Goal: Task Accomplishment & Management: Complete application form

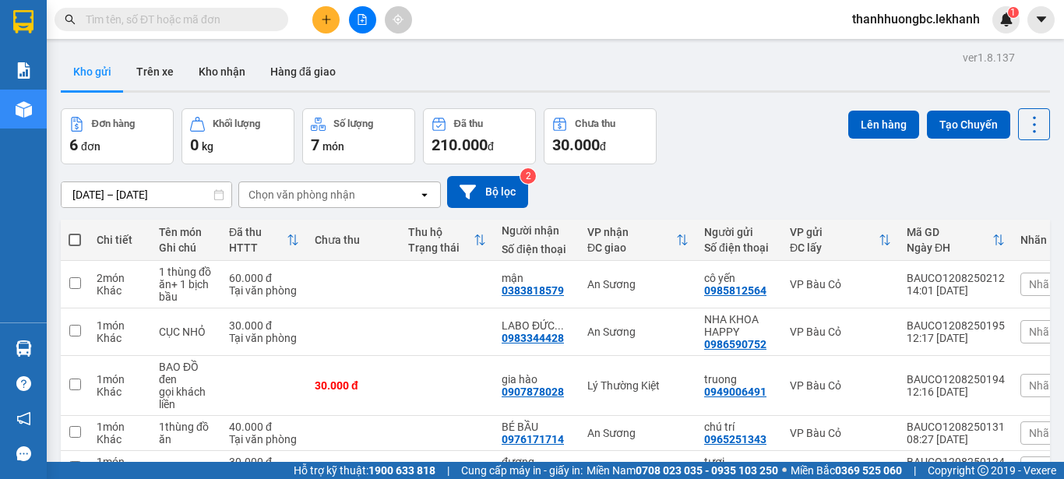
click at [201, 198] on div "ver 1.8.137 Kho gửi Trên xe Kho nhận Hàng đã giao Đơn hàng 6 đơn Khối lượng 0 k…" at bounding box center [556, 312] width 1002 height 531
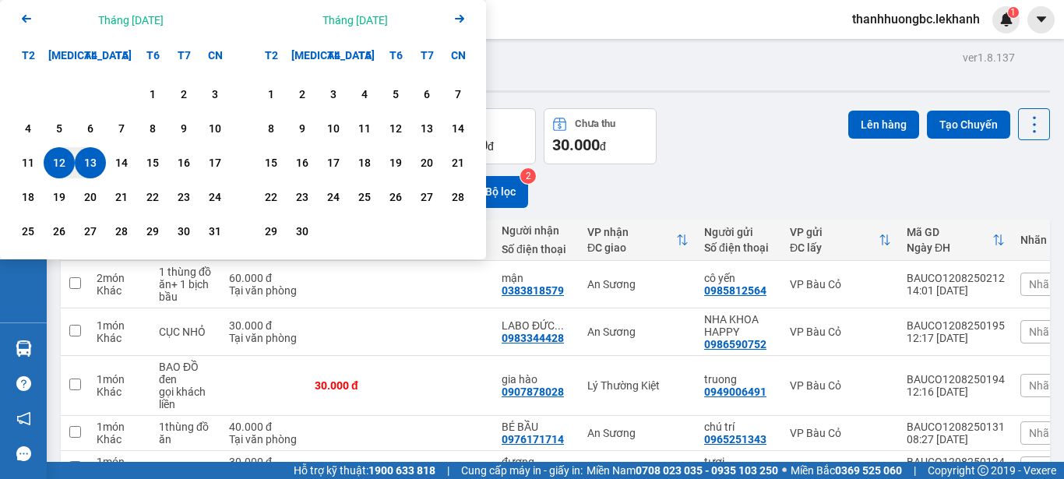
click at [100, 158] on div "13" at bounding box center [90, 163] width 22 height 19
type input "[DATE] – [DATE]"
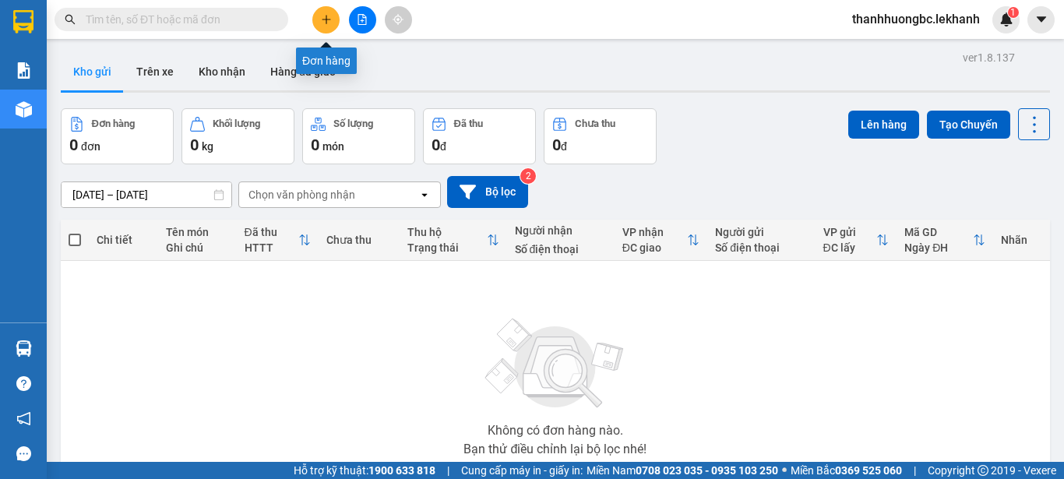
click at [327, 20] on icon "plus" at bounding box center [326, 19] width 11 height 11
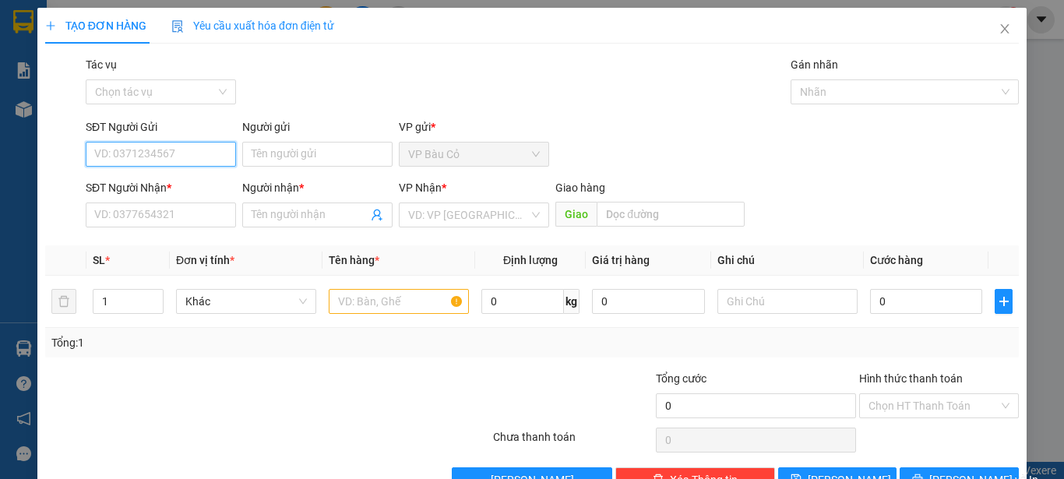
click at [198, 149] on input "SĐT Người Gửi" at bounding box center [161, 154] width 150 height 25
click at [101, 154] on input "SĐT Người Gửi" at bounding box center [161, 154] width 150 height 25
type input "0977244554"
click at [133, 191] on div "0977244554 - trang" at bounding box center [159, 185] width 130 height 17
type input "trang"
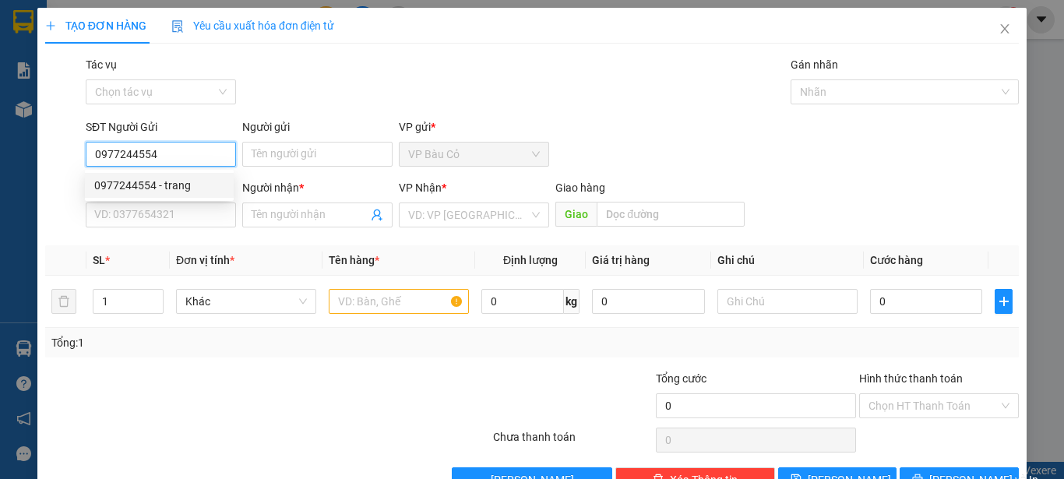
type input "0989299110"
type input "lợi"
type input "50.000"
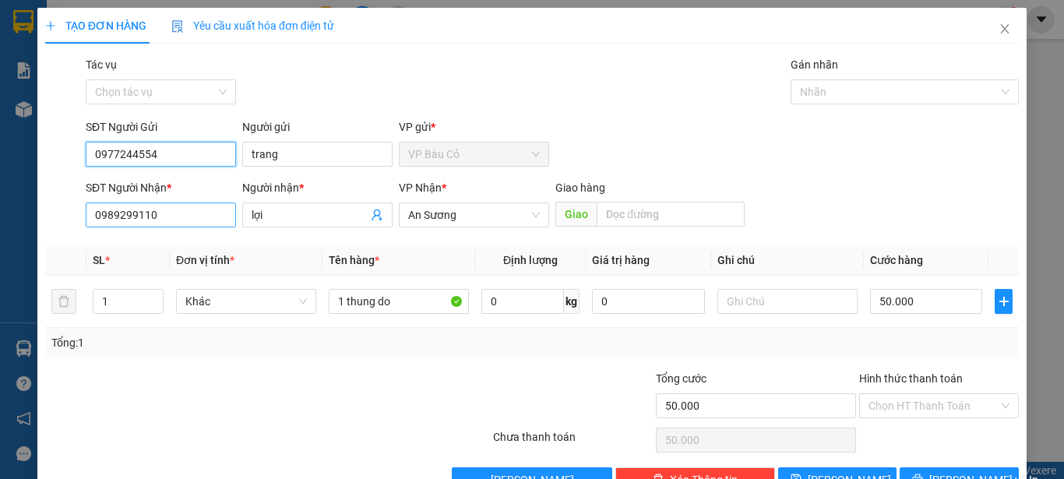
type input "0977244554"
click at [163, 217] on input "0989299110" at bounding box center [161, 215] width 150 height 25
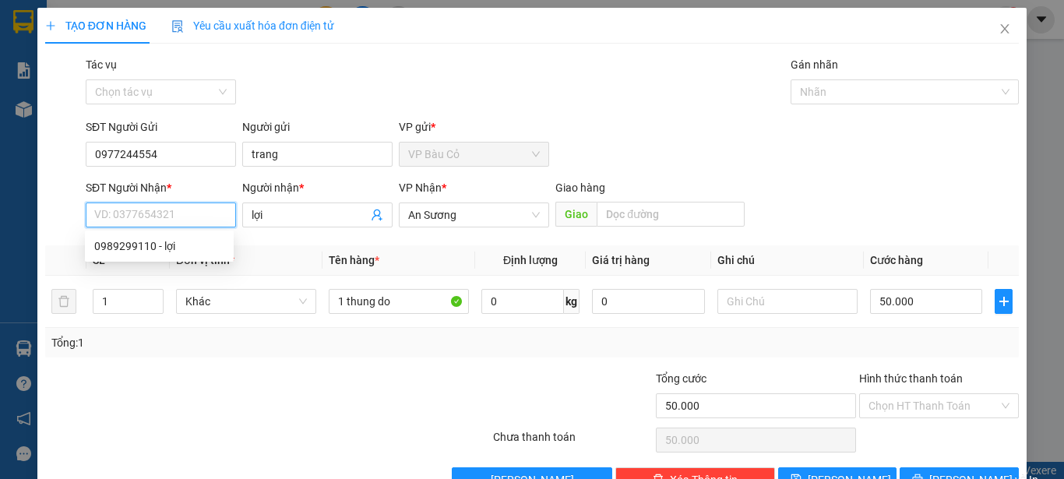
click at [163, 220] on input "SĐT Người Nhận *" at bounding box center [161, 215] width 150 height 25
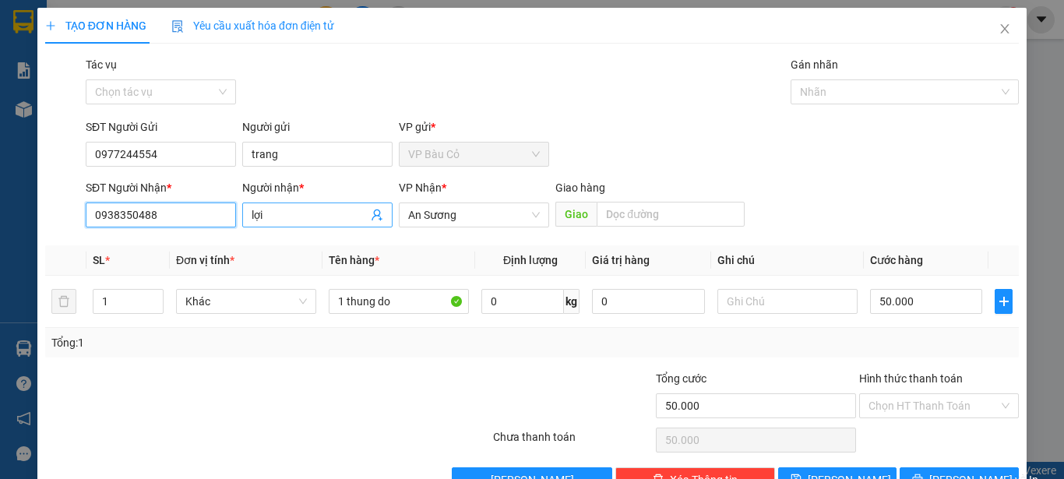
type input "0938350488"
click at [277, 215] on input "lợi" at bounding box center [310, 215] width 116 height 17
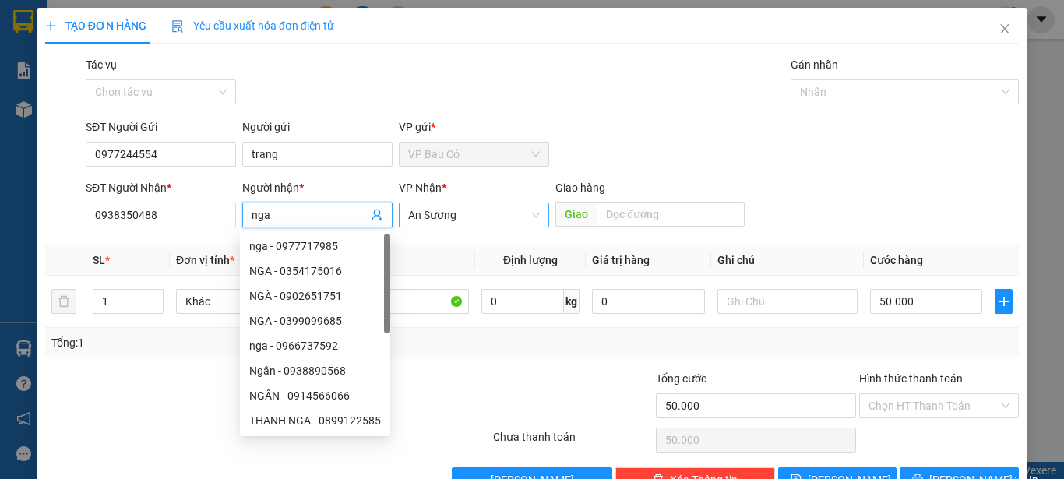
click at [482, 224] on span "An Sương" at bounding box center [474, 214] width 132 height 23
type input "nga"
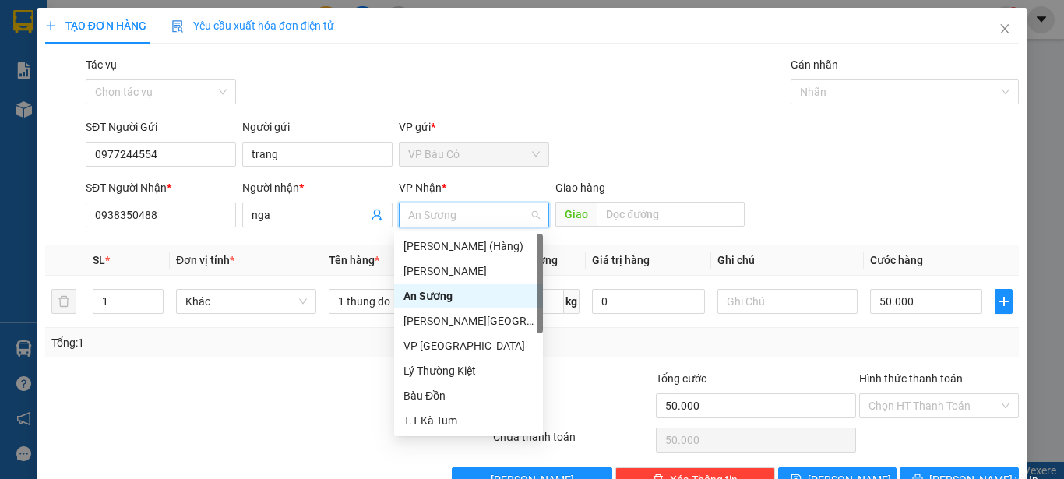
click at [595, 92] on div "Tác vụ Chọn tác vụ Gán nhãn Nhãn" at bounding box center [553, 83] width 940 height 55
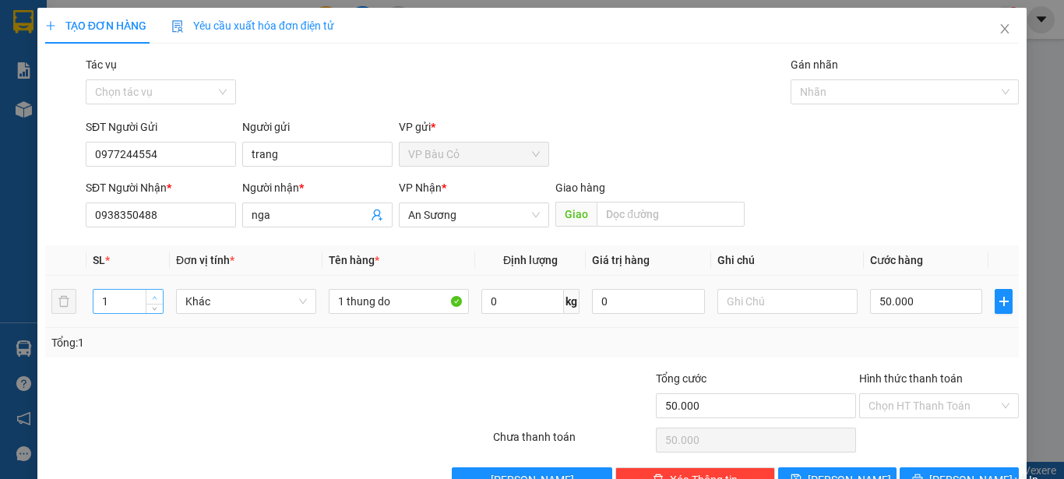
type input "2"
click at [157, 299] on span "up" at bounding box center [154, 297] width 9 height 9
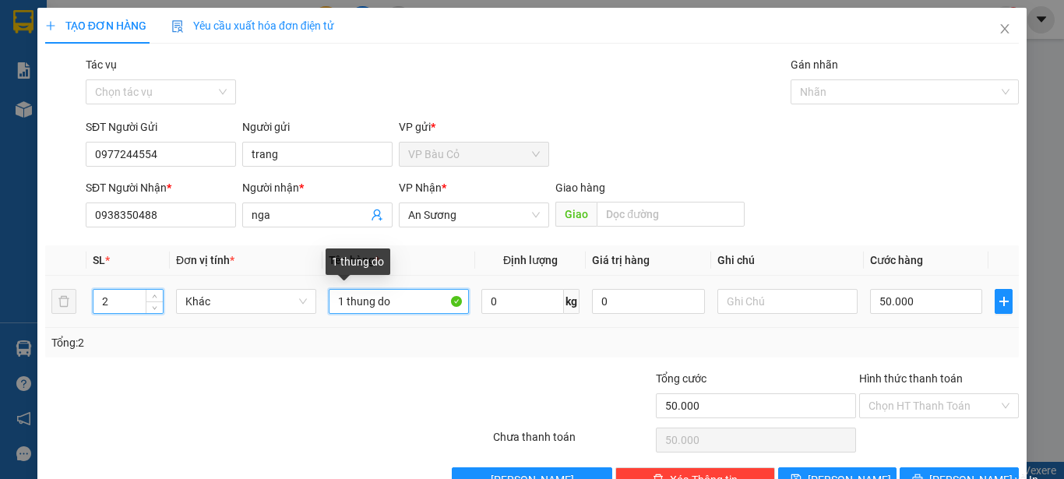
click at [407, 305] on input "1 thung do" at bounding box center [399, 301] width 140 height 25
click at [394, 302] on input "1 thung do" at bounding box center [399, 301] width 140 height 25
click at [396, 299] on input "1 thung do" at bounding box center [399, 301] width 140 height 25
drag, startPoint x: 373, startPoint y: 302, endPoint x: 408, endPoint y: 295, distance: 35.2
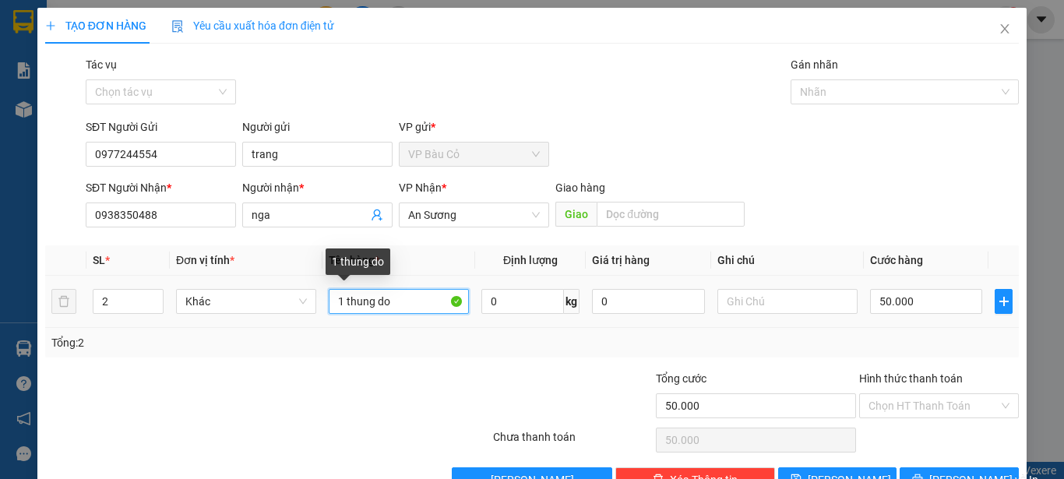
click at [408, 295] on input "1 thung do" at bounding box center [399, 301] width 140 height 25
type input "1 thung động cơ"
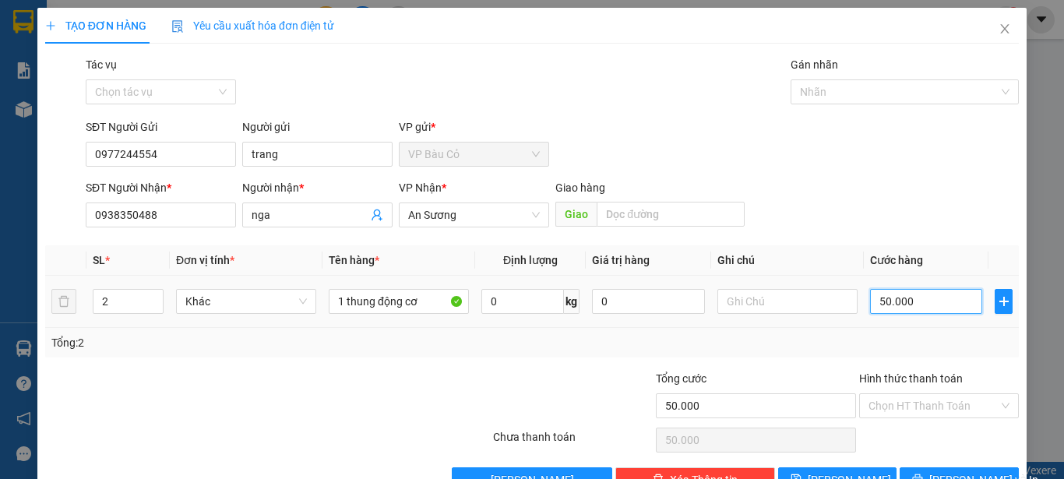
click at [913, 299] on input "50.000" at bounding box center [926, 301] width 112 height 25
type input "1"
type input "10"
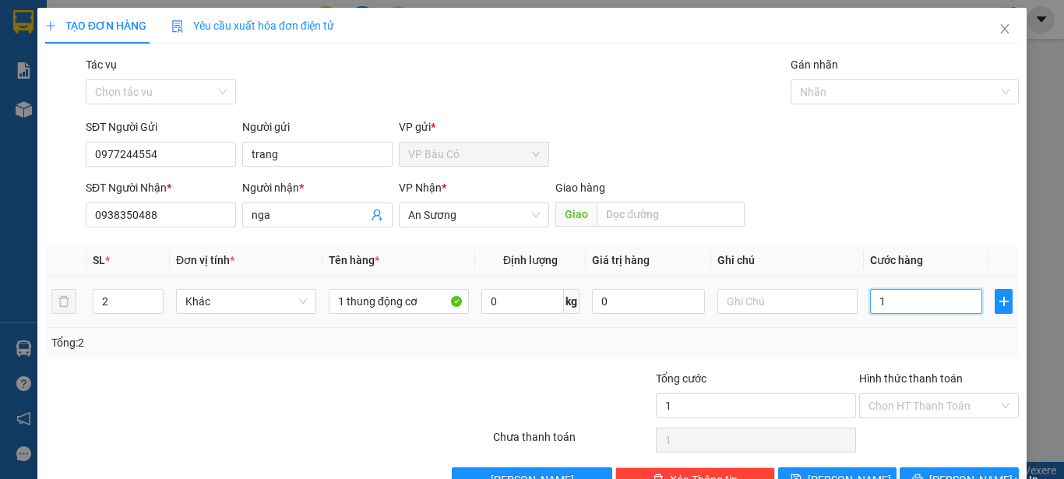
type input "10"
type input "100"
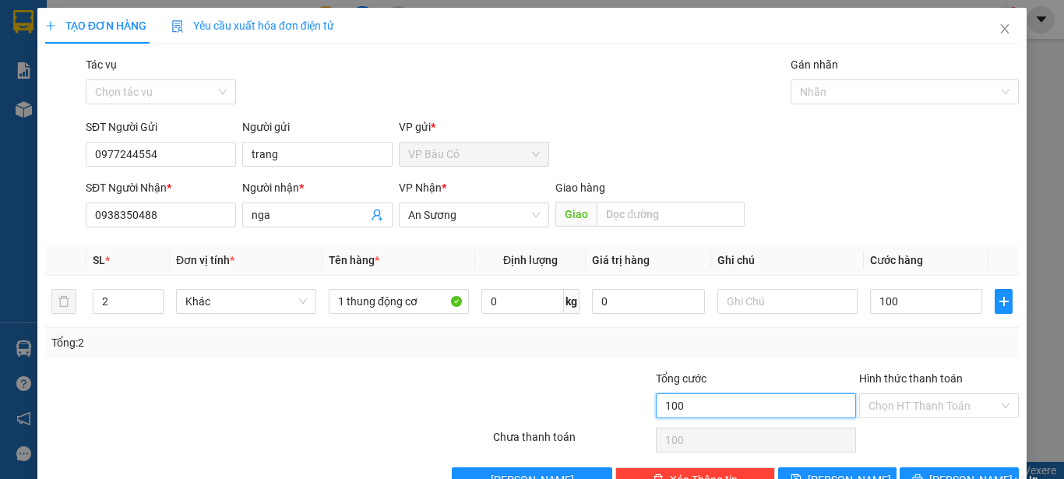
type input "100.000"
click at [759, 414] on input "100.000" at bounding box center [756, 406] width 200 height 25
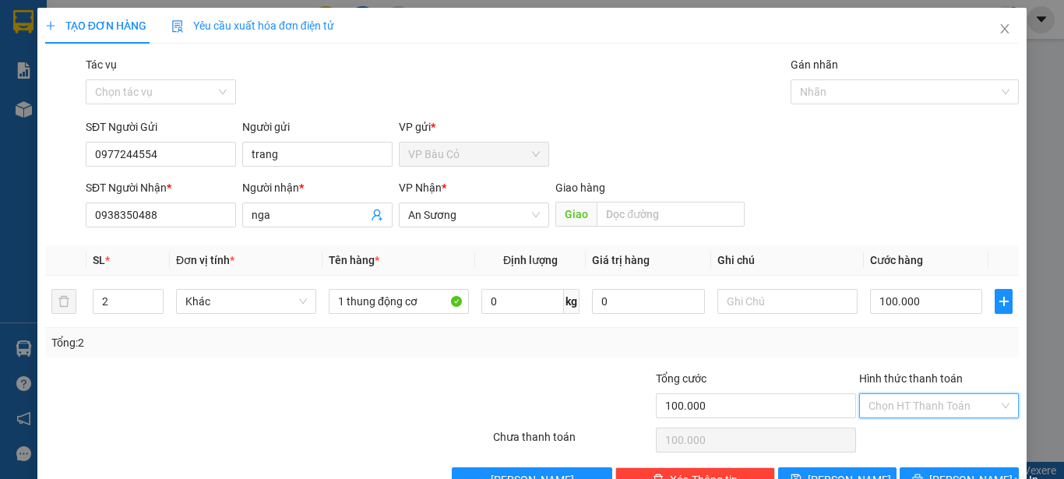
click at [921, 411] on input "Hình thức thanh toán" at bounding box center [934, 405] width 130 height 23
click at [918, 435] on div "Tại văn phòng" at bounding box center [929, 437] width 139 height 17
type input "0"
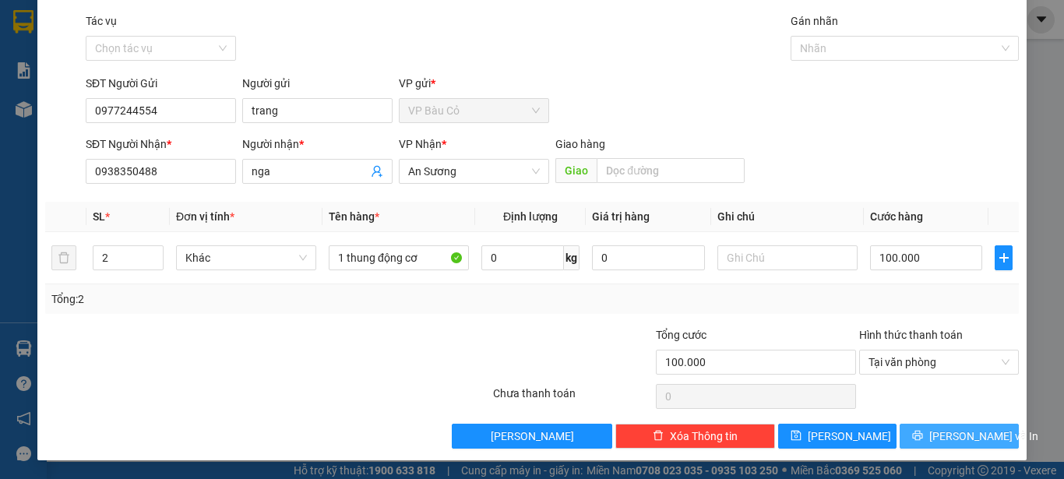
click at [930, 440] on button "Lưu và In" at bounding box center [959, 436] width 119 height 25
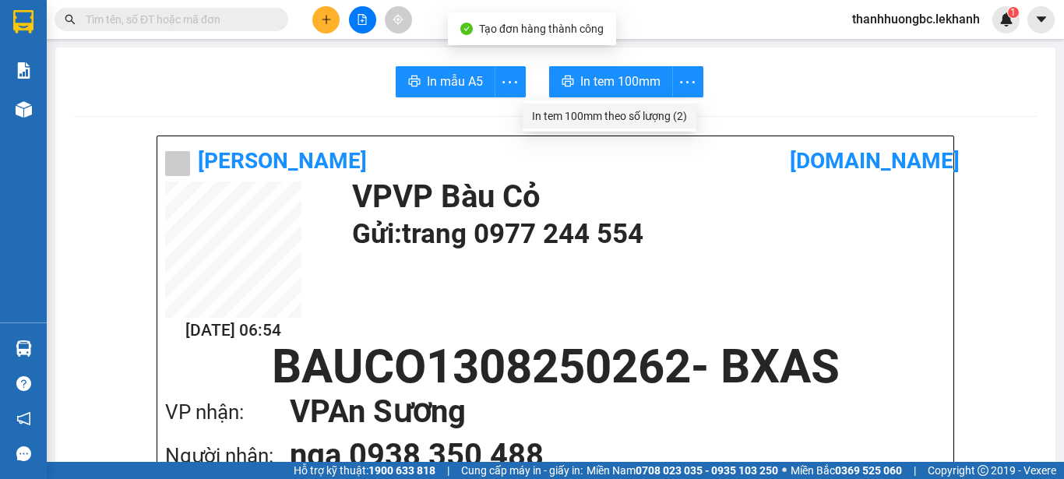
click at [669, 113] on div "In tem 100mm theo số lượng (2)" at bounding box center [609, 116] width 155 height 17
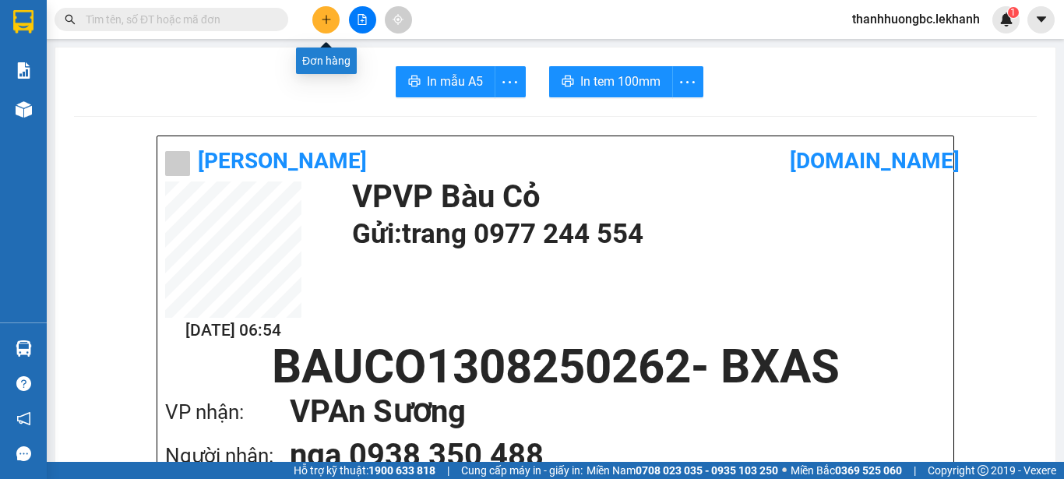
click at [335, 28] on button at bounding box center [325, 19] width 27 height 27
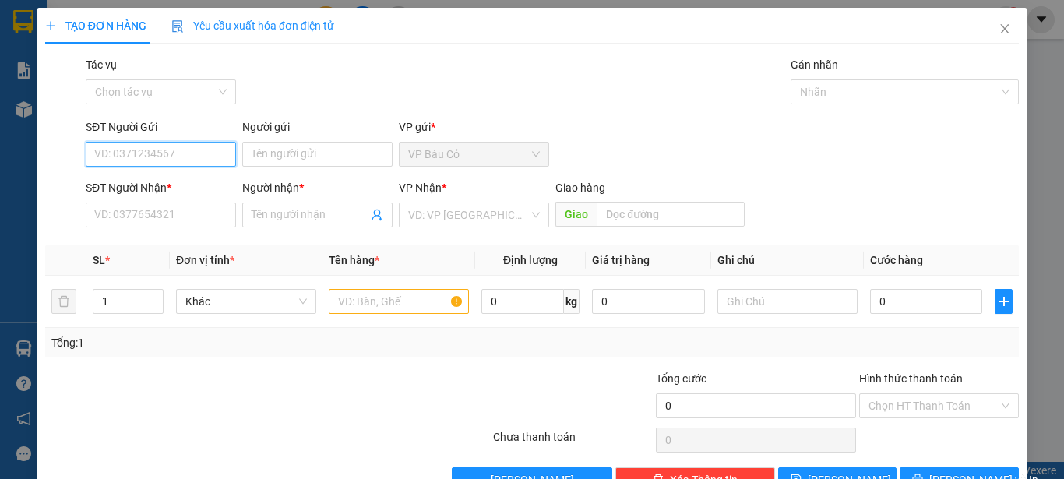
click at [163, 145] on input "SĐT Người Gửi" at bounding box center [161, 154] width 150 height 25
click at [152, 164] on input "SĐT Người Gửi" at bounding box center [161, 154] width 150 height 25
type input "0786115924"
click at [146, 178] on div "0786115924 - c liem" at bounding box center [159, 185] width 130 height 17
type input "c liem"
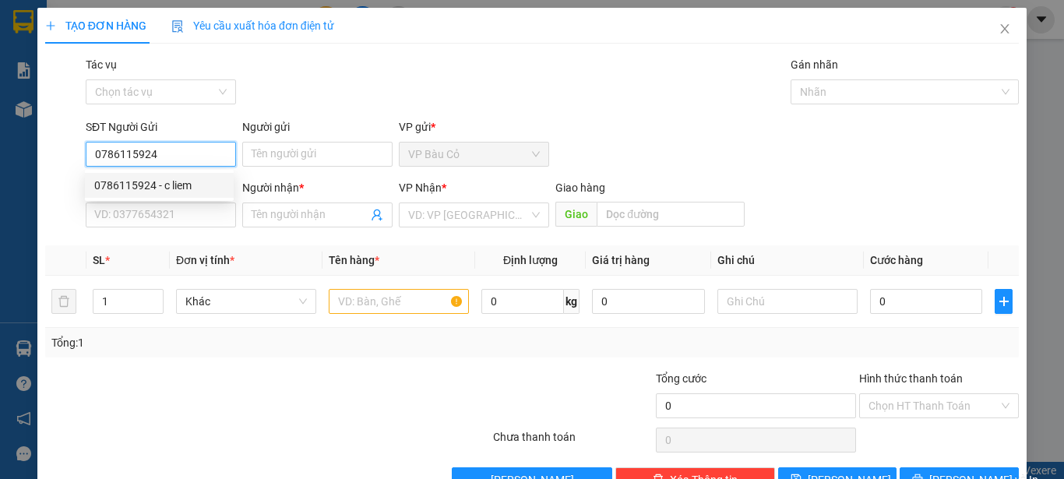
type input "0924577203"
type input "mỹ trâm"
type input "30.000"
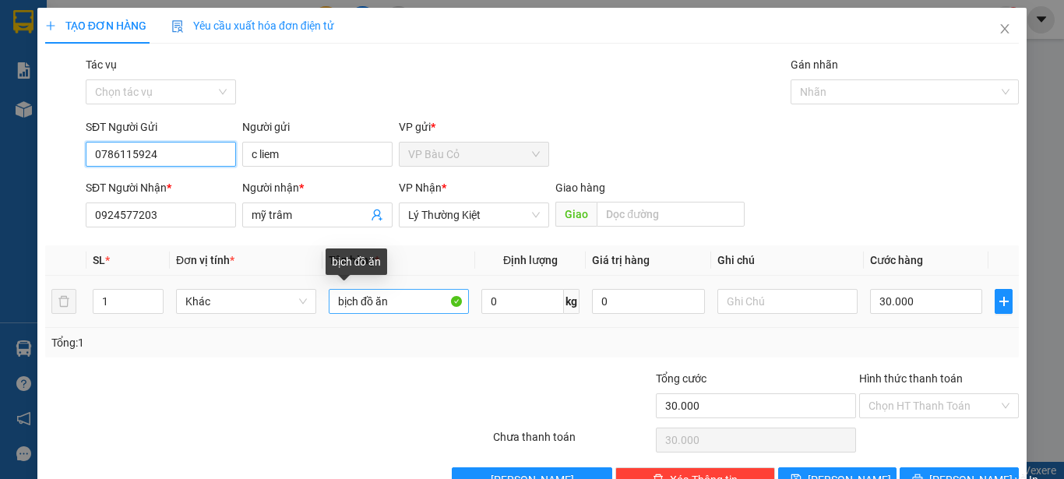
type input "0786115924"
drag, startPoint x: 354, startPoint y: 298, endPoint x: 333, endPoint y: 305, distance: 21.9
click at [333, 305] on input "bịch đồ ăn" at bounding box center [399, 301] width 140 height 25
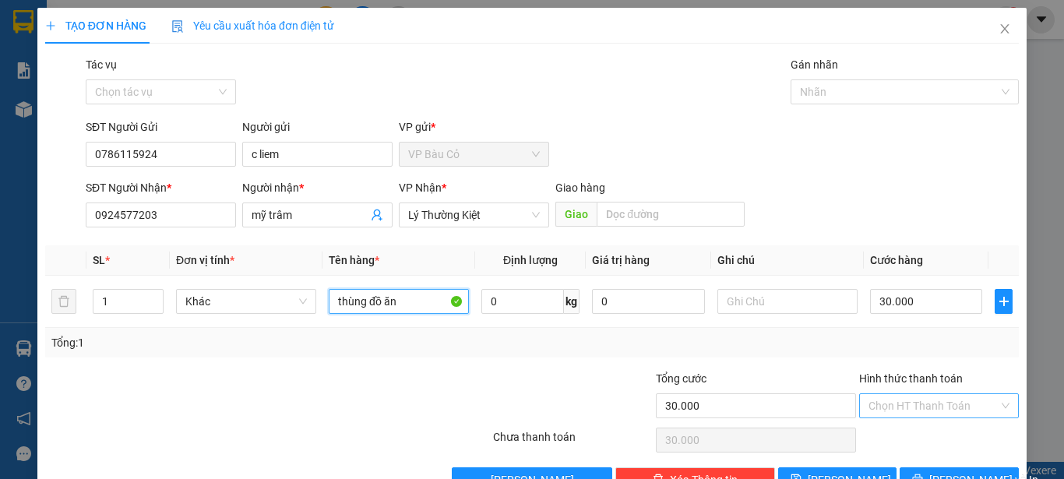
type input "thùng đồ ăn"
click at [941, 402] on input "Hình thức thanh toán" at bounding box center [934, 405] width 130 height 23
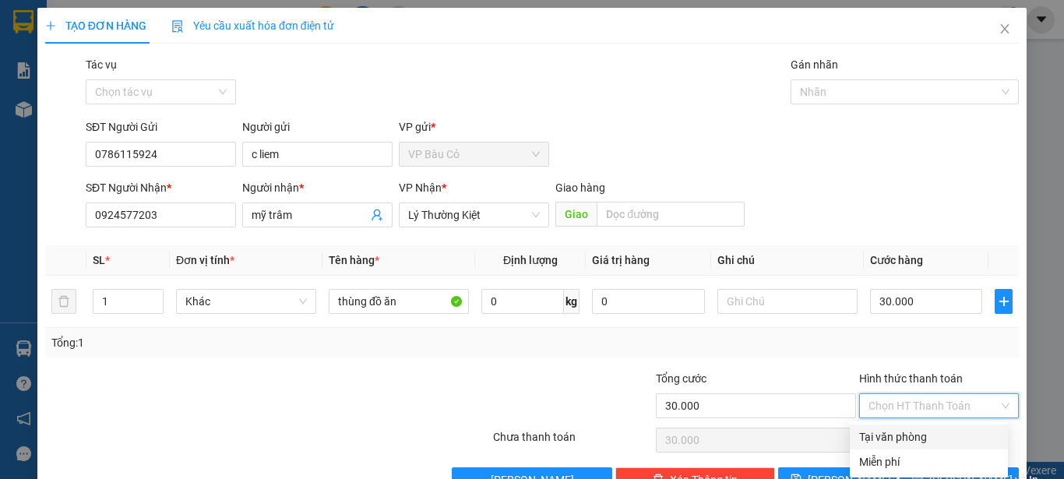
click at [929, 438] on div "Tại văn phòng" at bounding box center [929, 437] width 139 height 17
type input "0"
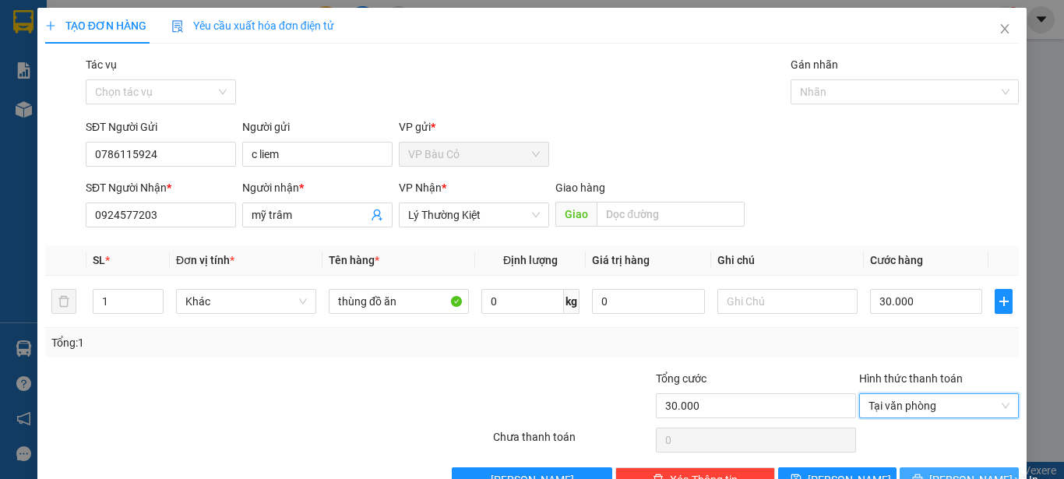
scroll to position [44, 0]
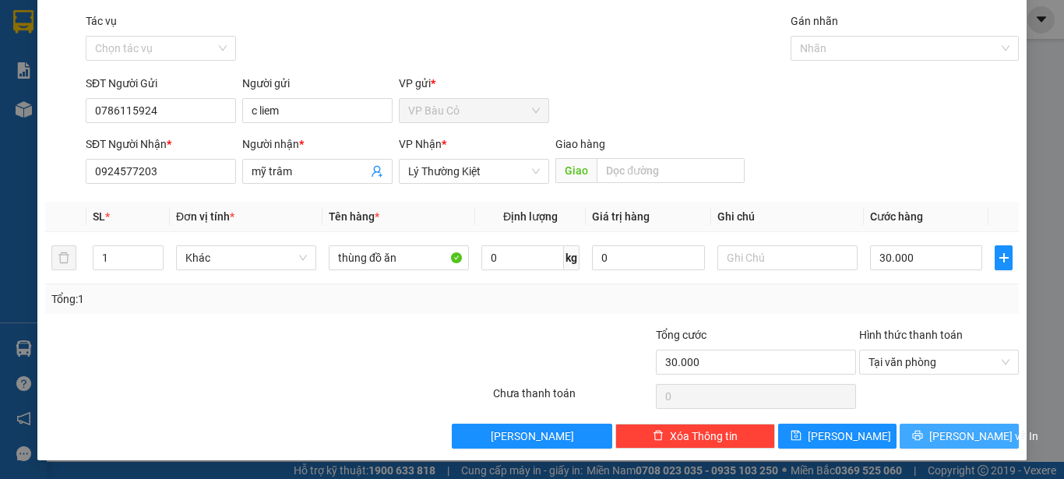
click at [958, 440] on span "Lưu và In" at bounding box center [984, 436] width 109 height 17
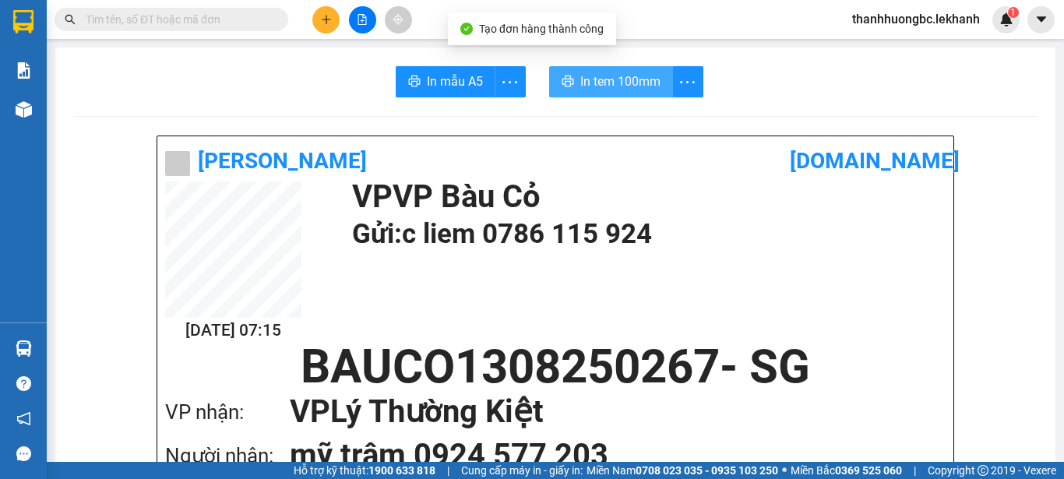
click at [616, 69] on button "In tem 100mm" at bounding box center [611, 81] width 124 height 31
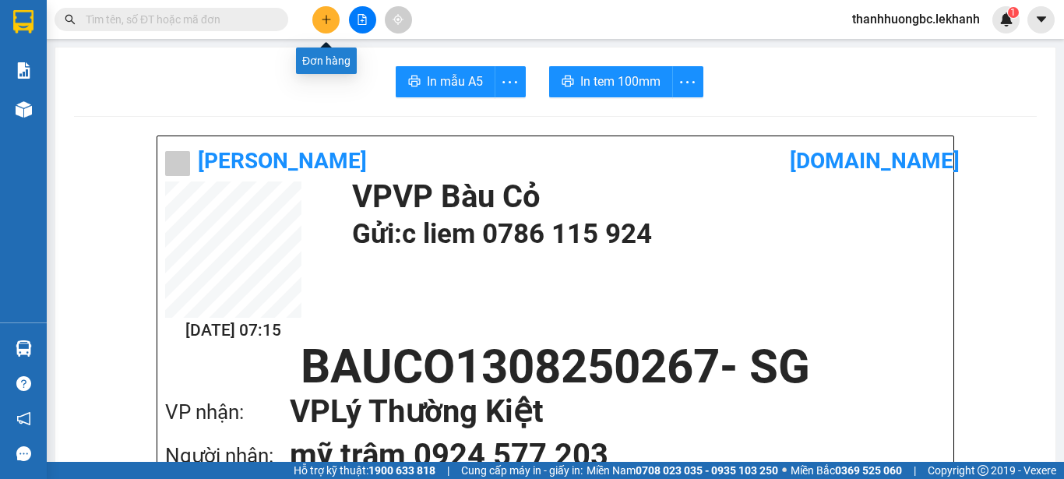
click at [330, 23] on icon "plus" at bounding box center [326, 19] width 11 height 11
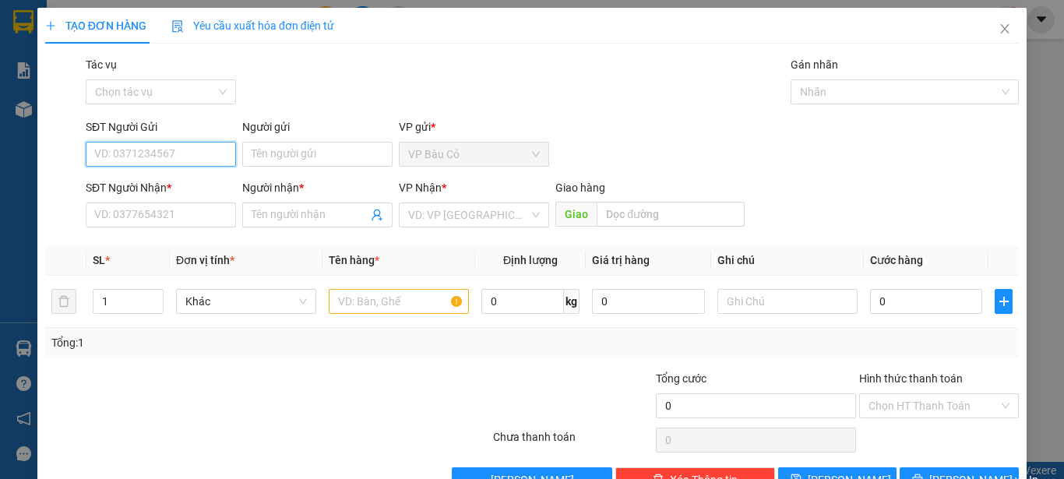
click at [164, 159] on input "SĐT Người Gửi" at bounding box center [161, 154] width 150 height 25
type input "0353530301"
click at [126, 182] on div "0353530301" at bounding box center [159, 185] width 130 height 17
type input "0786222234"
type input "văn"
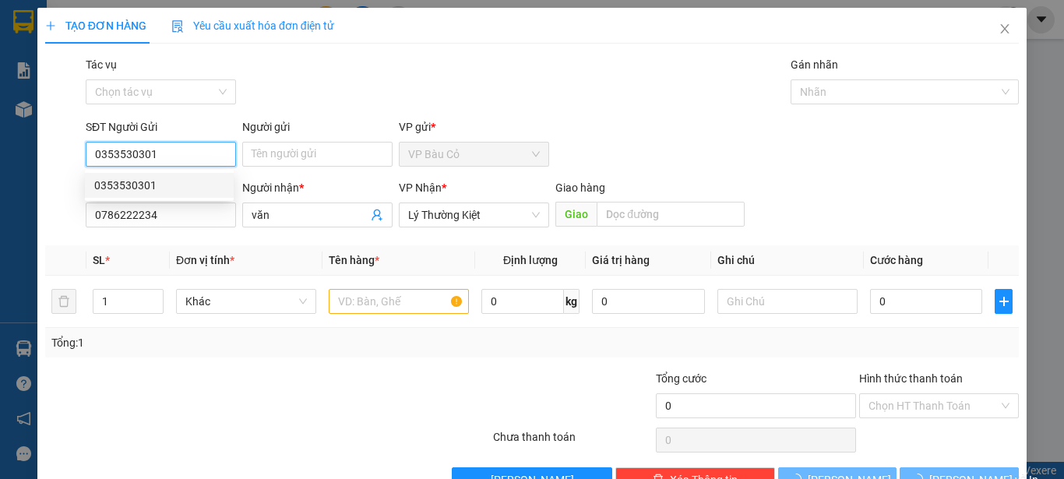
type input "30.000"
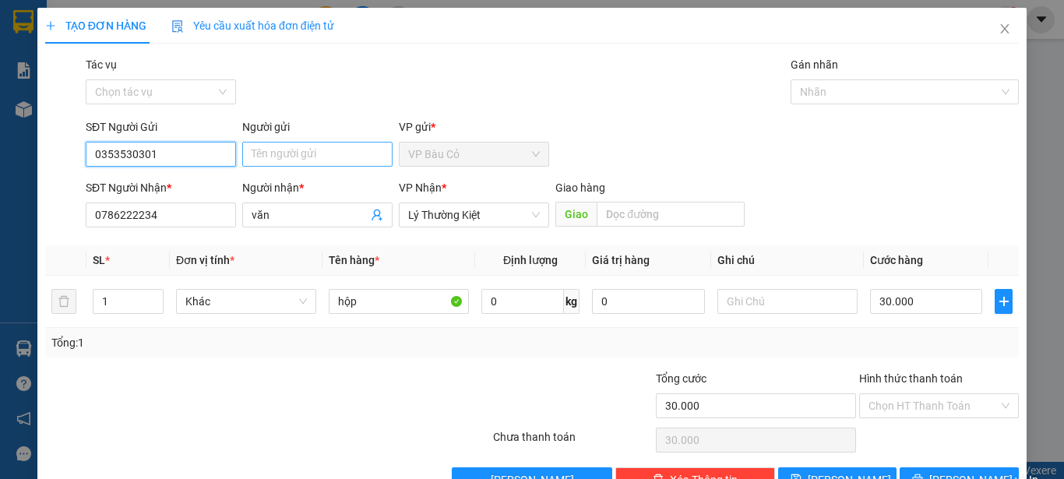
type input "0353530301"
click at [302, 150] on input "Người gửi" at bounding box center [317, 154] width 150 height 25
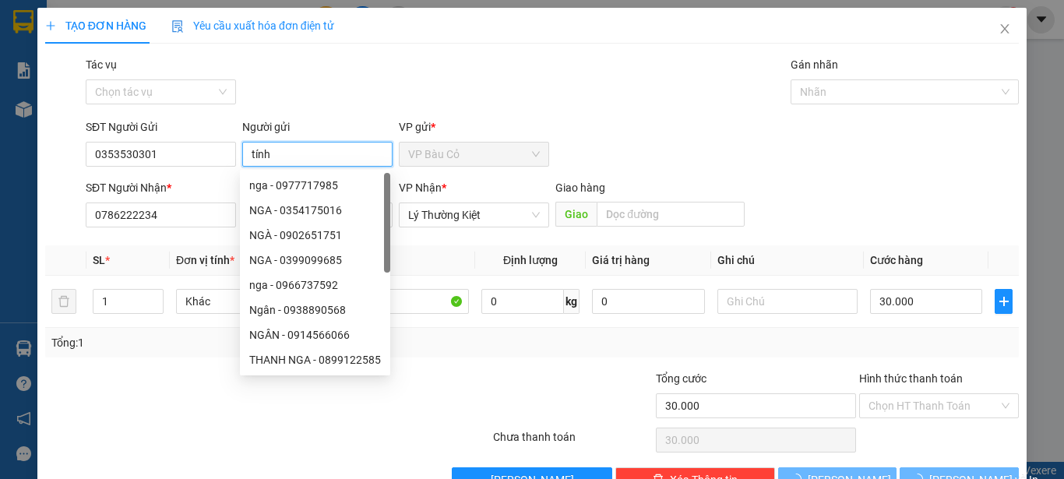
type input "tính"
click at [511, 366] on div "Transit Pickup Surcharge Ids Transit Deliver Surcharge Ids Transit Deliver Surc…" at bounding box center [532, 274] width 974 height 436
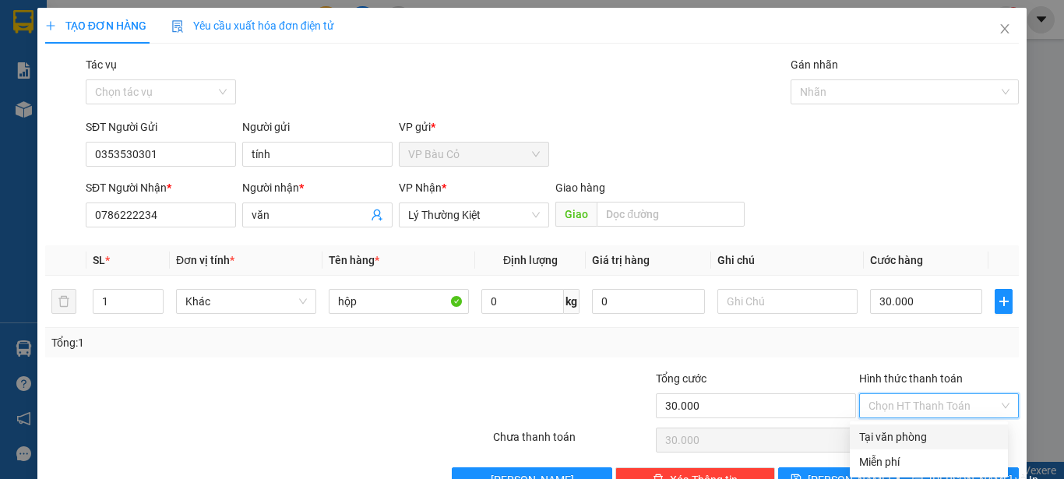
click at [917, 407] on input "Hình thức thanh toán" at bounding box center [934, 405] width 130 height 23
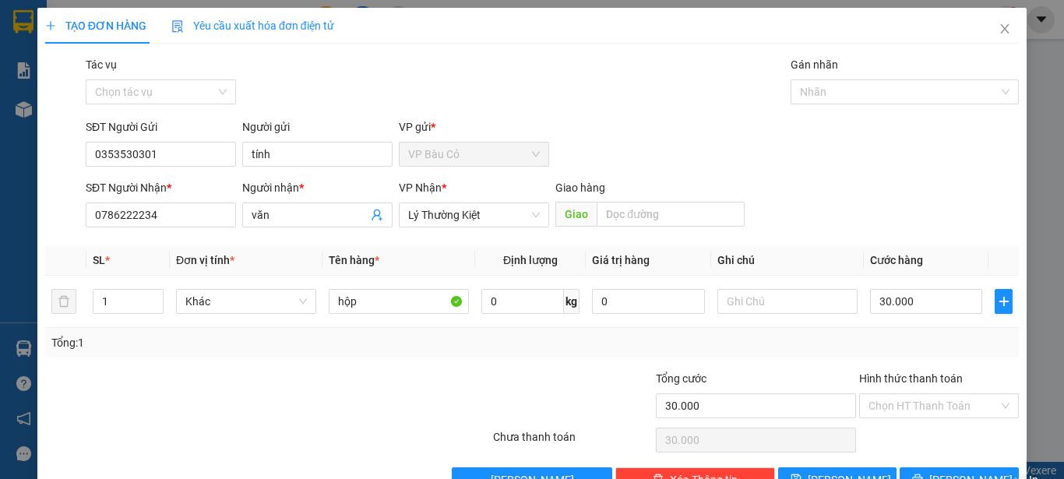
click at [839, 353] on div "Tổng: 1" at bounding box center [532, 343] width 974 height 30
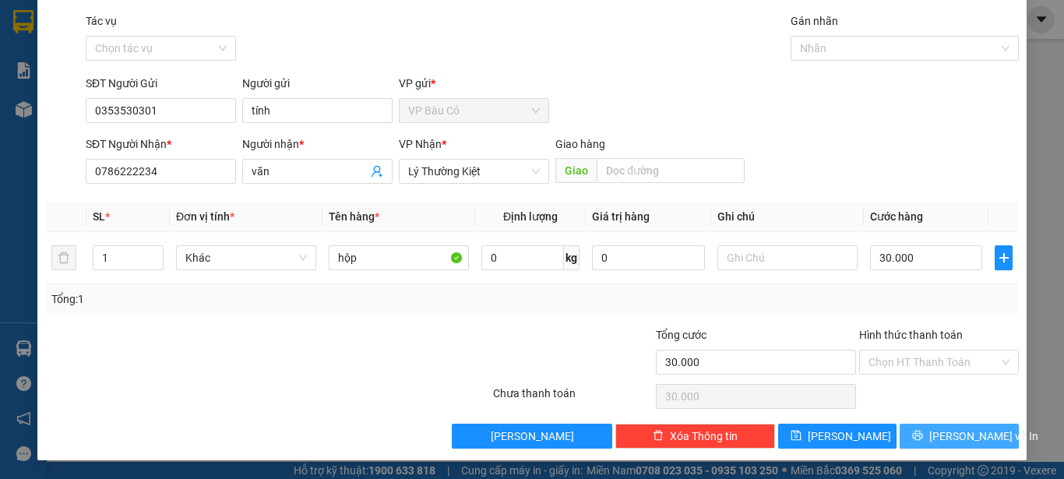
click at [943, 436] on span "Lưu và In" at bounding box center [984, 436] width 109 height 17
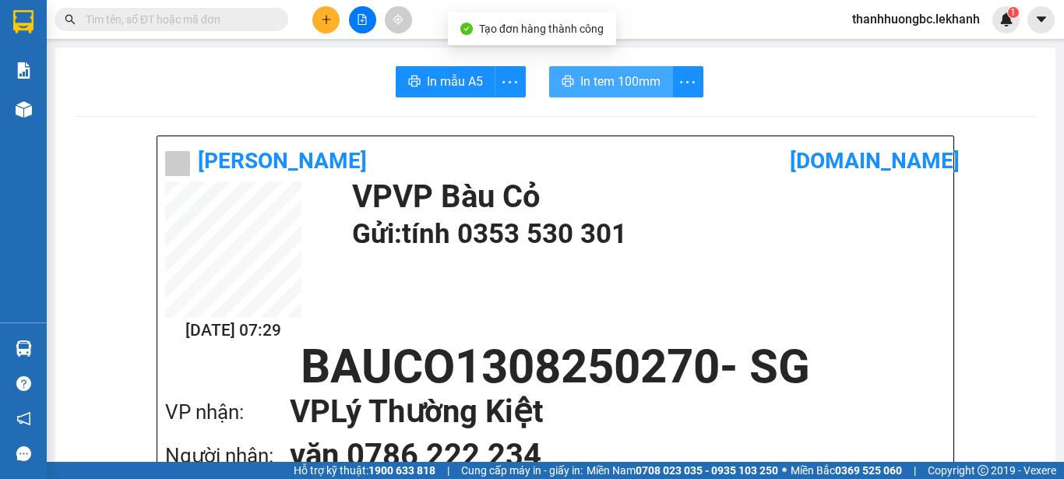
click at [630, 79] on span "In tem 100mm" at bounding box center [621, 81] width 80 height 19
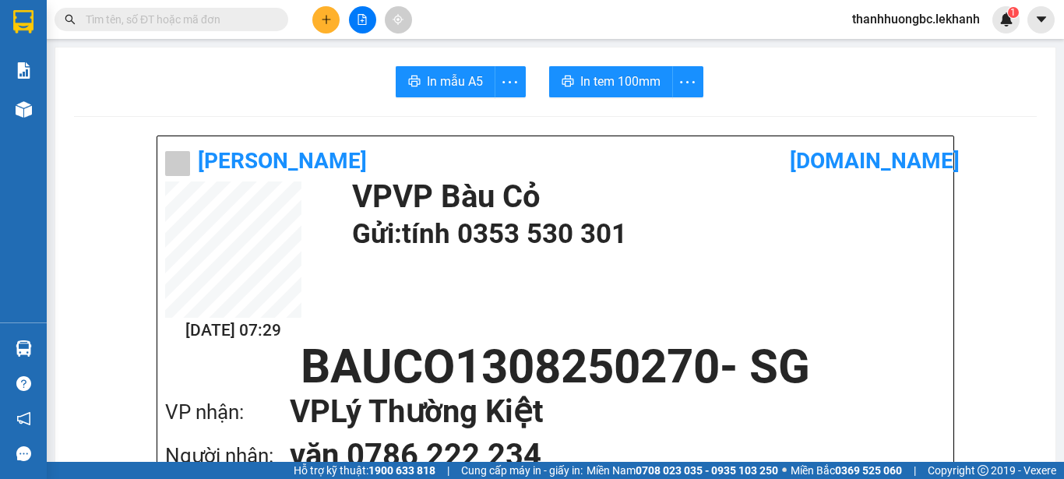
drag, startPoint x: 709, startPoint y: 474, endPoint x: 296, endPoint y: 90, distance: 564.1
click at [296, 90] on div "In mẫu A5 In tem 100mm" at bounding box center [555, 81] width 963 height 31
